Goal: Task Accomplishment & Management: Use online tool/utility

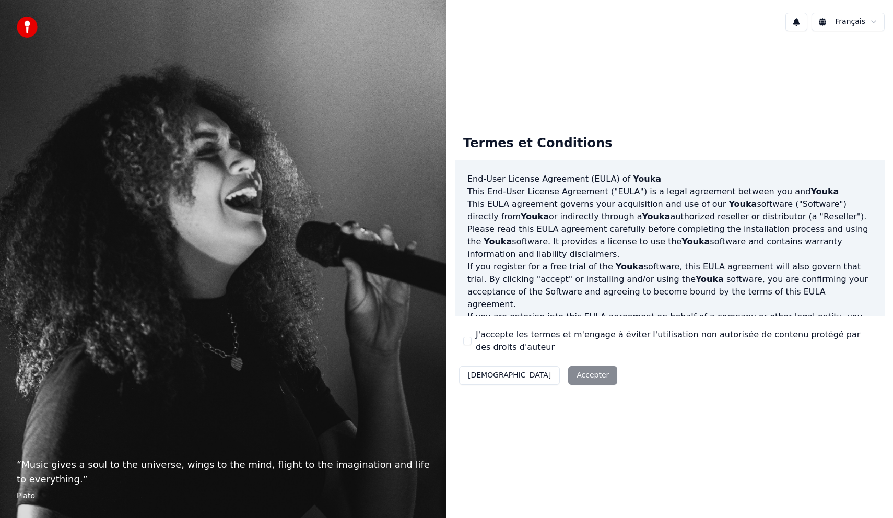
click at [491, 345] on label "J'accepte les termes et m'engage à éviter l'utilisation non autorisée de conten…" at bounding box center [676, 341] width 401 height 25
click at [472, 345] on button "J'accepte les termes et m'engage à éviter l'utilisation non autorisée de conten…" at bounding box center [467, 341] width 8 height 8
click at [568, 371] on button "Accepter" at bounding box center [592, 375] width 49 height 19
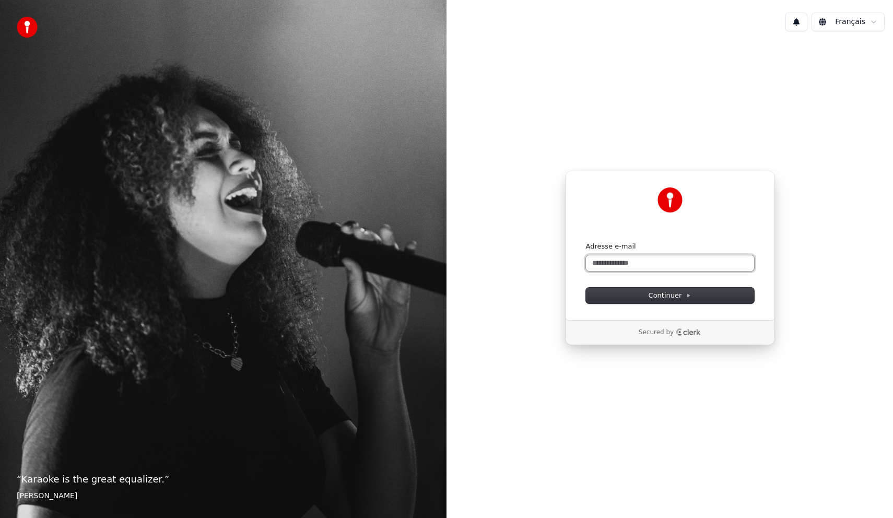
click at [670, 262] on input "Adresse e-mail" at bounding box center [670, 263] width 168 height 16
click at [673, 302] on button "Continuer" at bounding box center [670, 296] width 168 height 16
type input "**********"
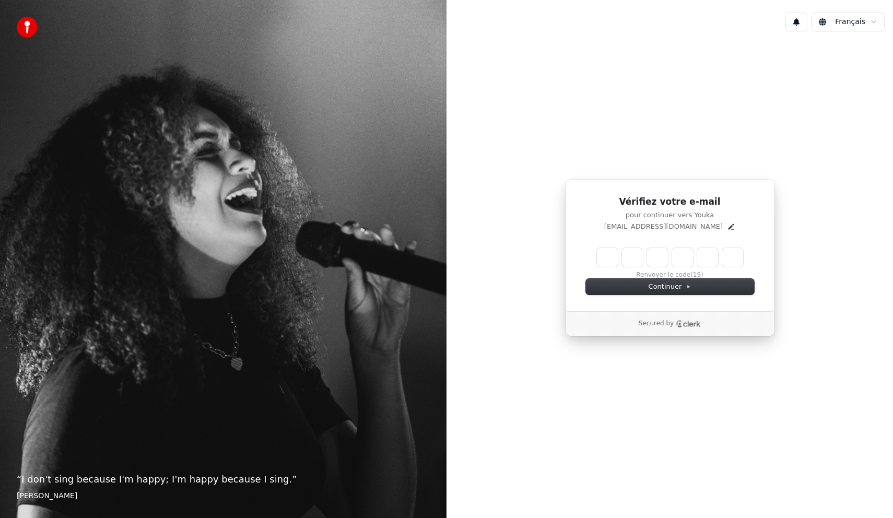
click at [612, 253] on input "Enter verification code" at bounding box center [670, 257] width 146 height 19
type input "******"
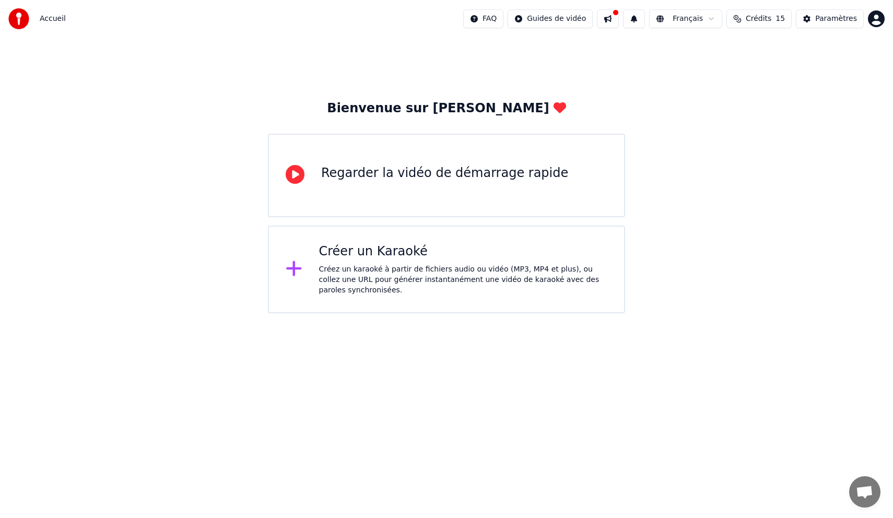
click at [486, 285] on div "Créez un karaoké à partir de fichiers audio ou vidéo (MP3, MP4 et plus), ou col…" at bounding box center [463, 279] width 289 height 31
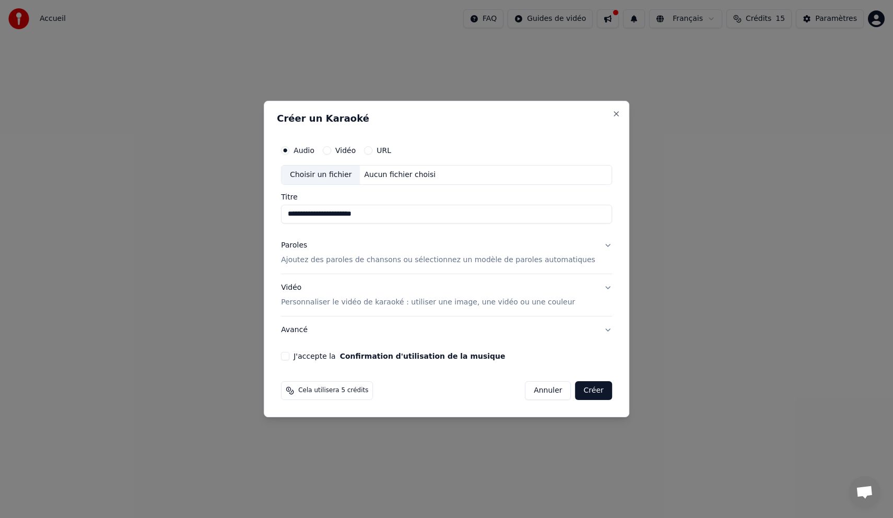
click at [426, 170] on div "Aucun fichier choisi" at bounding box center [401, 175] width 80 height 10
click at [542, 265] on p "Ajoutez des paroles de chansons ou sélectionnez un modèle de paroles automatiqu…" at bounding box center [438, 260] width 315 height 10
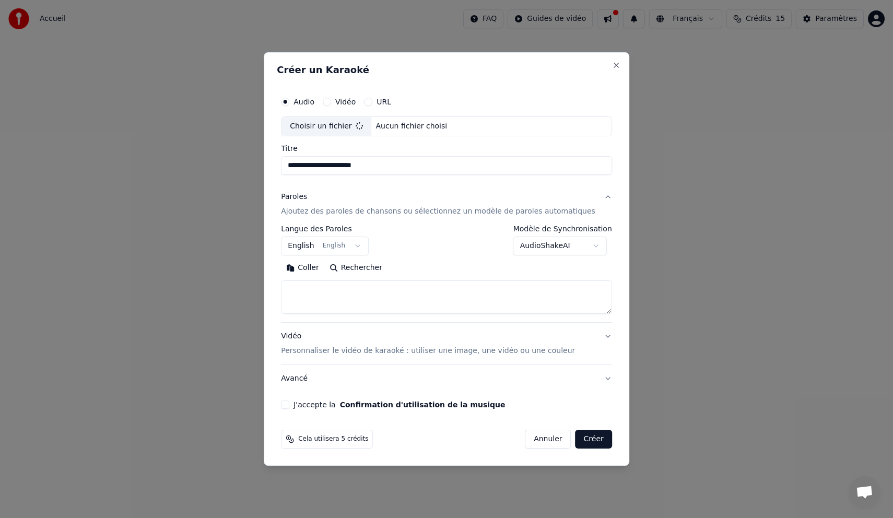
type input "**********"
click at [377, 290] on textarea at bounding box center [446, 297] width 331 height 33
paste textarea "**********"
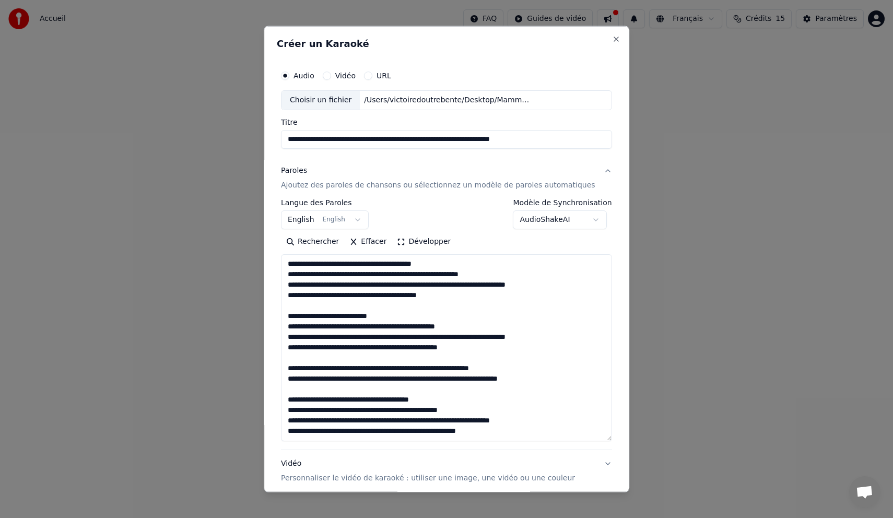
scroll to position [159, 0]
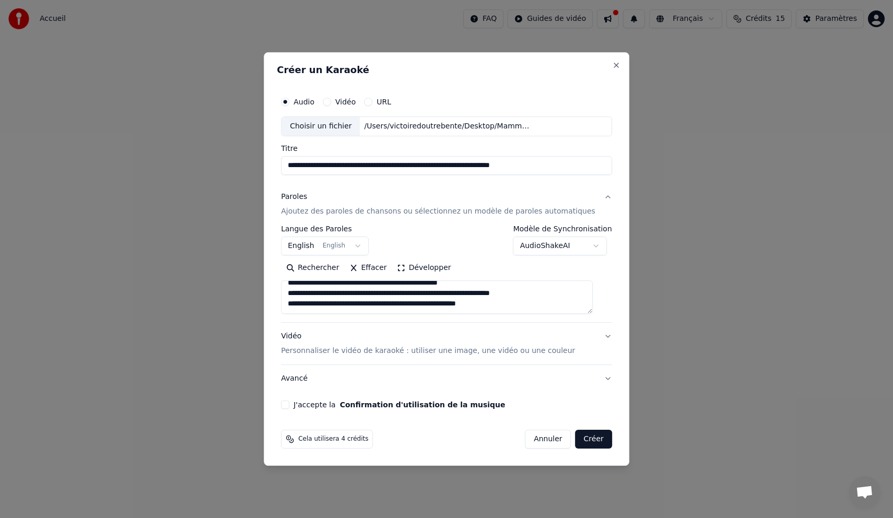
type textarea "**********"
click at [514, 351] on p "Personnaliser le vidéo de karaoké : utiliser une image, une vidéo ou une couleur" at bounding box center [428, 351] width 294 height 10
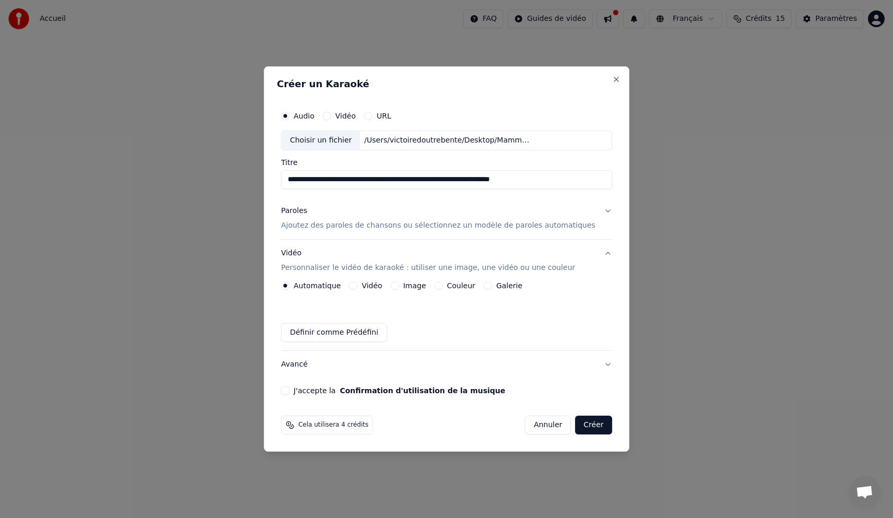
click at [447, 285] on div "Couleur" at bounding box center [455, 286] width 41 height 8
click at [443, 285] on button "Couleur" at bounding box center [439, 286] width 8 height 8
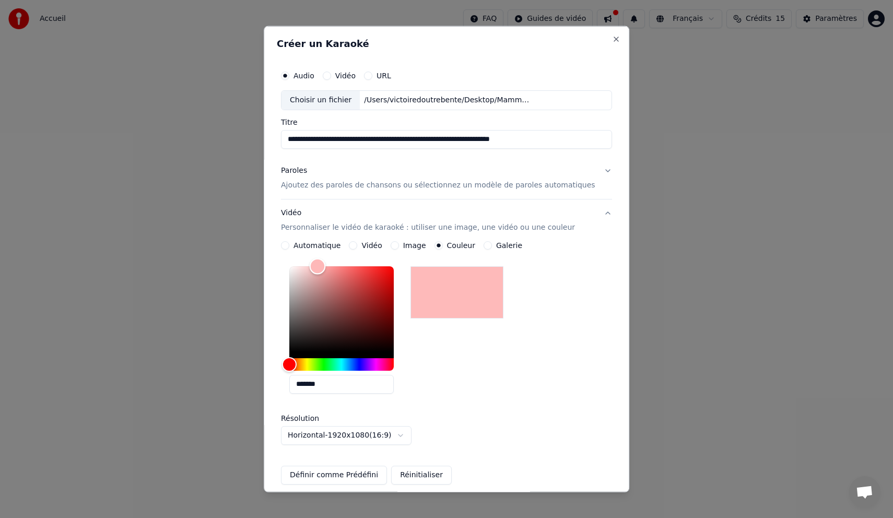
drag, startPoint x: 302, startPoint y: 350, endPoint x: 327, endPoint y: 266, distance: 87.3
click at [325, 266] on div "Color" at bounding box center [317, 267] width 16 height 16
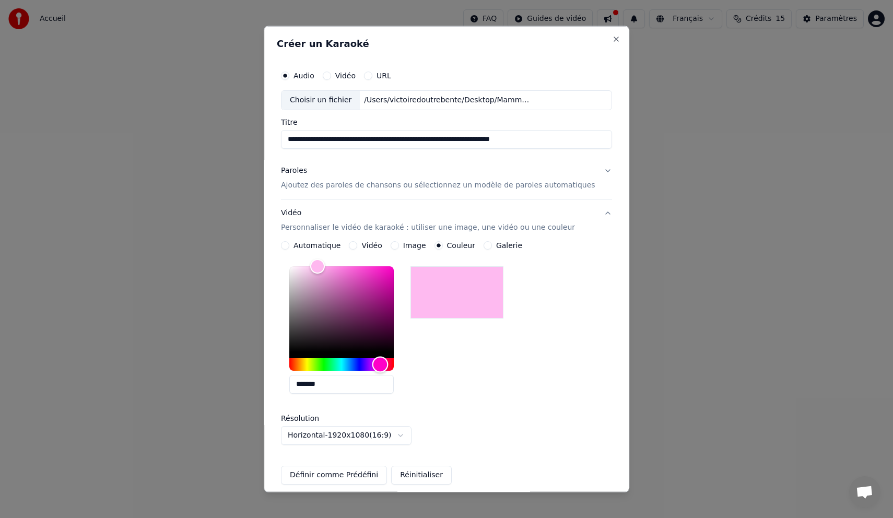
drag, startPoint x: 300, startPoint y: 365, endPoint x: 390, endPoint y: 373, distance: 90.2
click at [390, 373] on div "*******" at bounding box center [341, 332] width 104 height 132
type input "*******"
drag, startPoint x: 330, startPoint y: 263, endPoint x: 321, endPoint y: 268, distance: 10.5
click at [319, 268] on div "Color" at bounding box center [311, 268] width 16 height 16
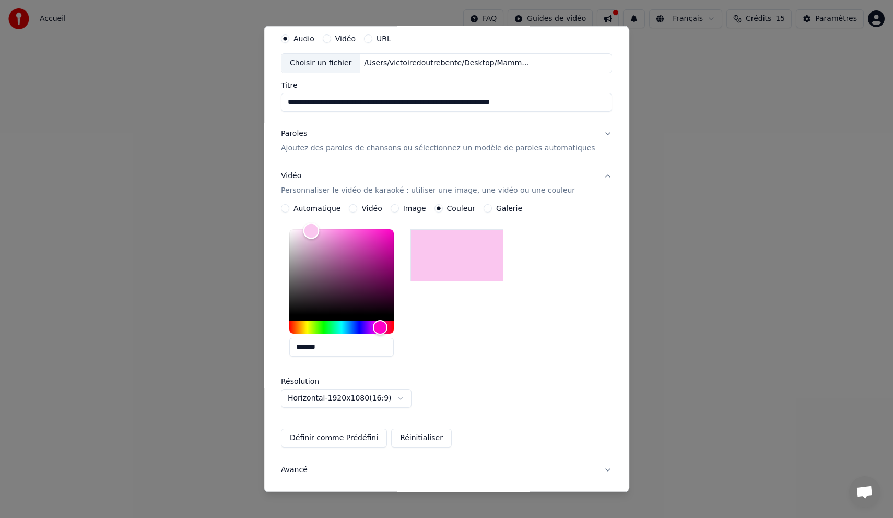
scroll to position [102, 0]
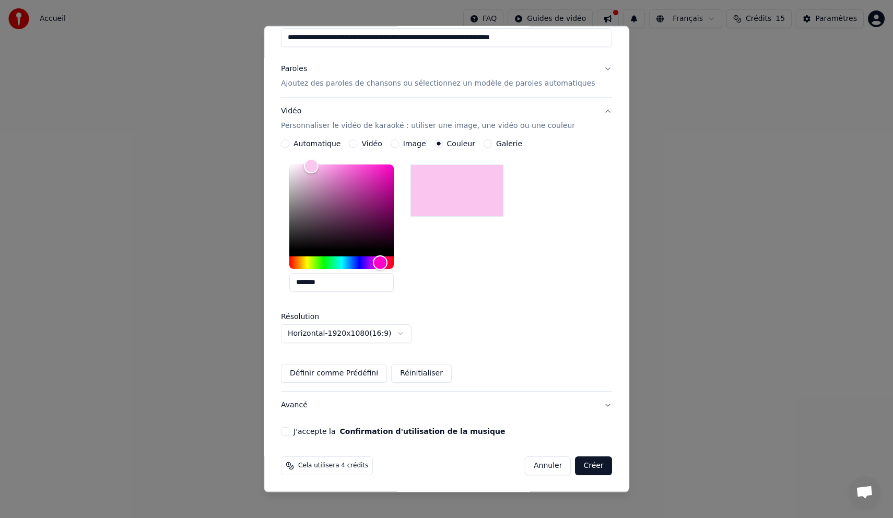
click at [302, 429] on div "J'accepte la Confirmation d'utilisation de la musique" at bounding box center [446, 431] width 331 height 8
click at [289, 435] on button "J'accepte la Confirmation d'utilisation de la musique" at bounding box center [285, 431] width 8 height 8
click at [588, 460] on button "Créer" at bounding box center [594, 466] width 37 height 19
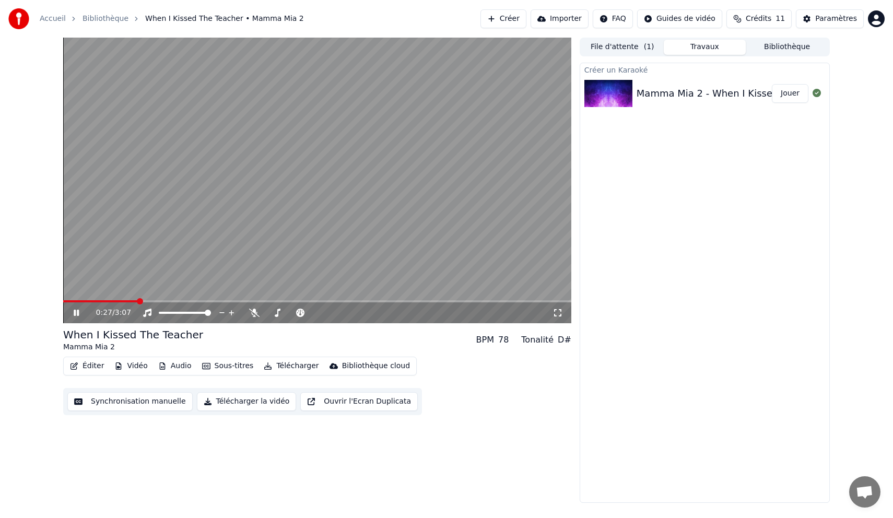
click at [140, 398] on button "Synchronisation manuelle" at bounding box center [129, 401] width 125 height 19
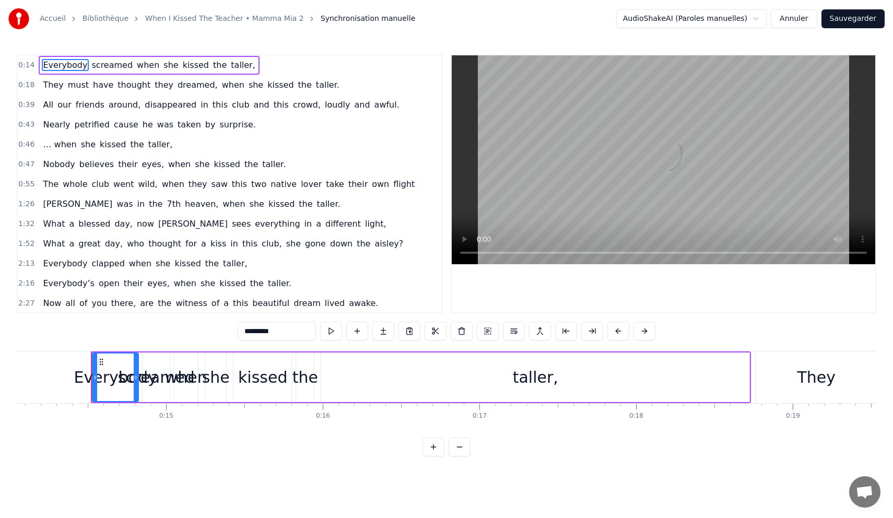
scroll to position [0, 2224]
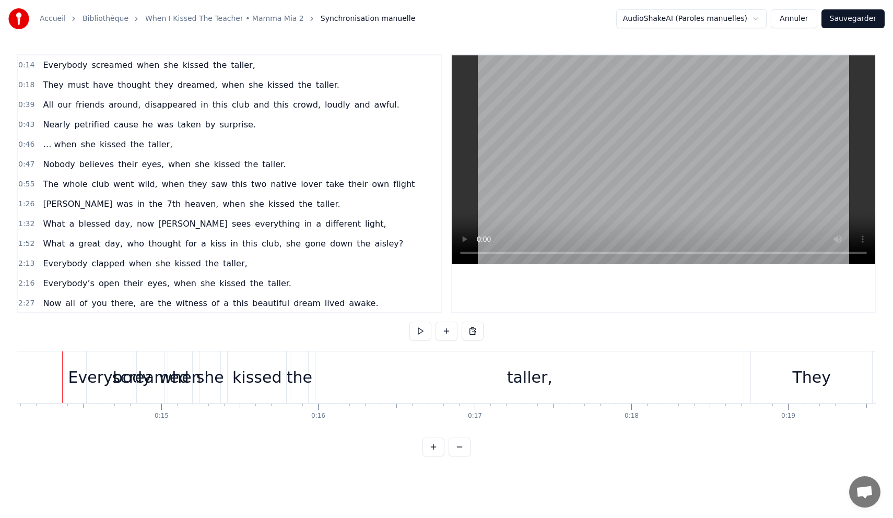
scroll to position [0, 2200]
click at [428, 330] on button at bounding box center [421, 331] width 22 height 19
click at [754, 19] on html "Accueil Bibliothèque When I Kissed The Teacher • Mamma Mia 2 Synchronisation ma…" at bounding box center [446, 236] width 893 height 473
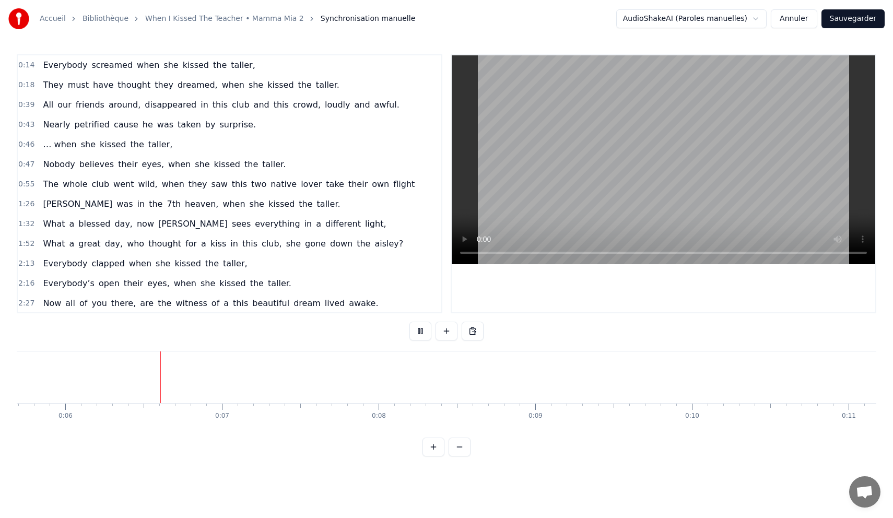
scroll to position [0, 892]
click at [230, 62] on span "taller," at bounding box center [243, 65] width 26 height 12
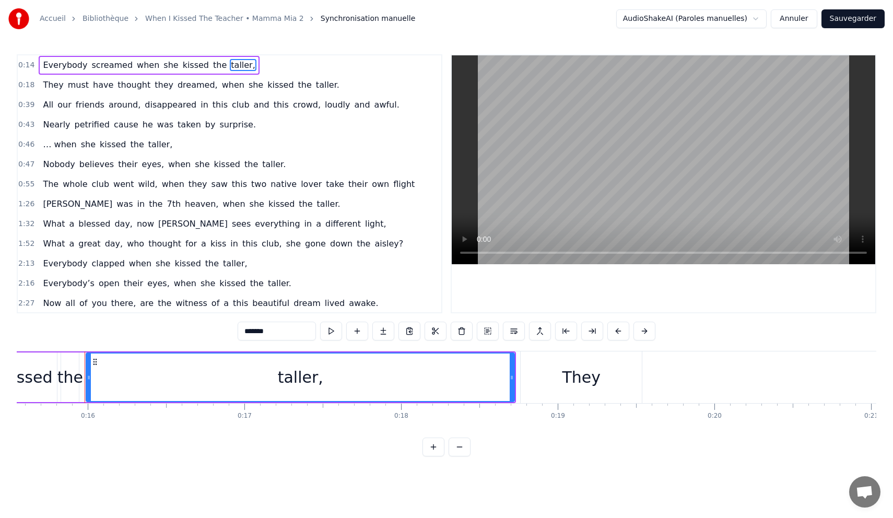
scroll to position [0, 2452]
